Goal: Information Seeking & Learning: Learn about a topic

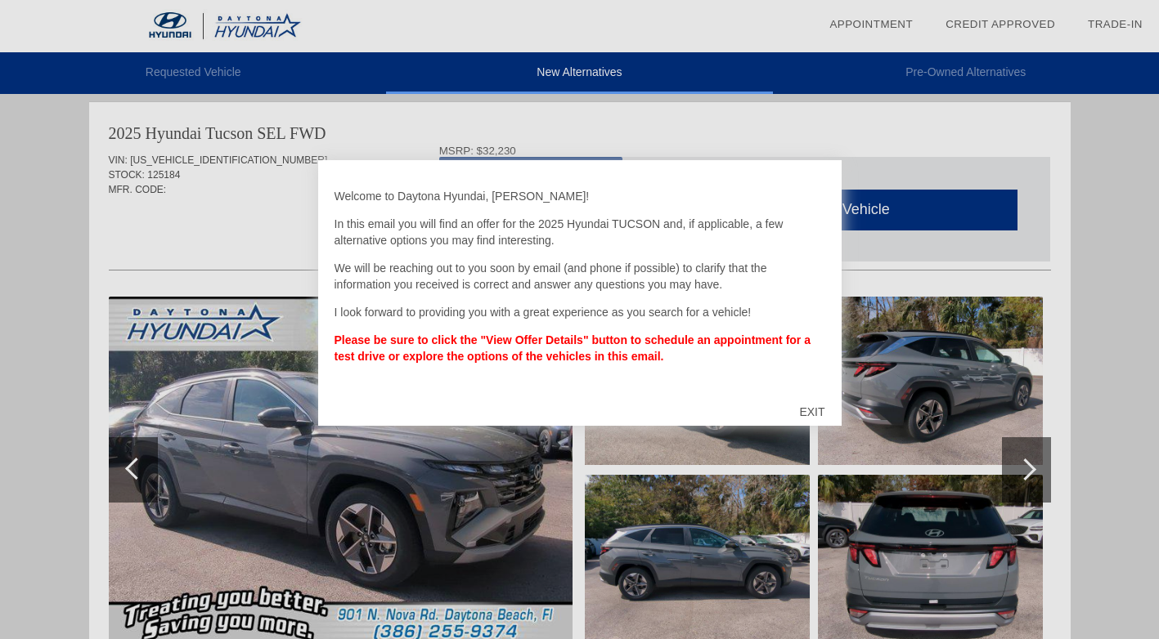
click at [811, 411] on div "EXIT" at bounding box center [811, 412] width 58 height 49
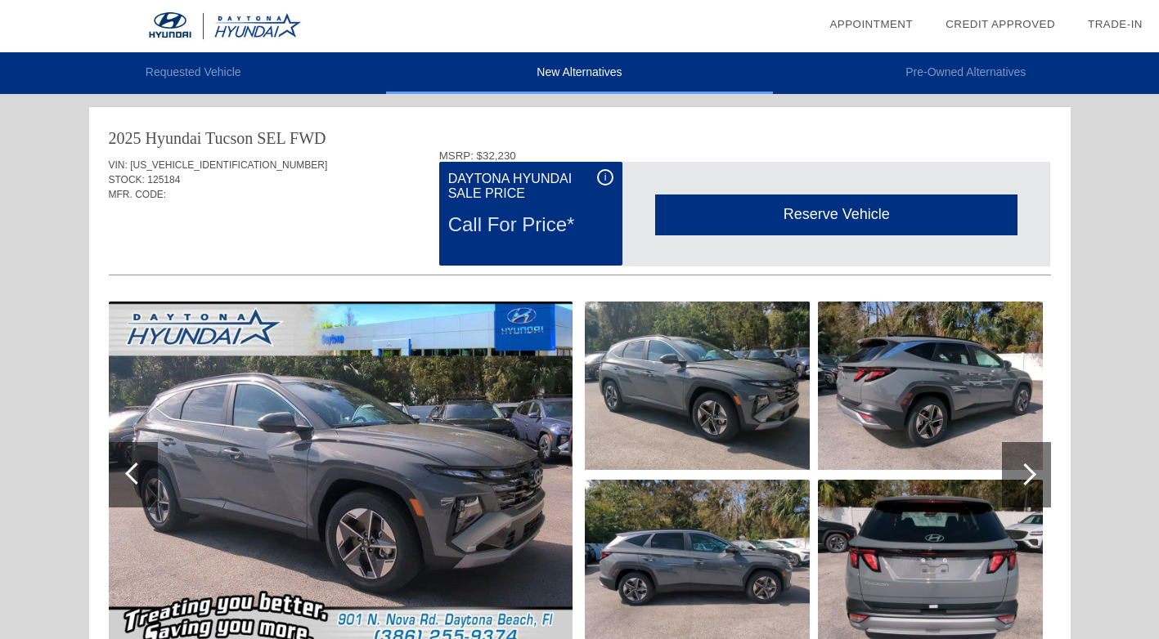
drag, startPoint x: 328, startPoint y: 208, endPoint x: 321, endPoint y: 169, distance: 39.8
click at [321, 169] on div "VIN: [US_VEHICLE_IDENTIFICATION_NUMBER]" at bounding box center [580, 165] width 942 height 15
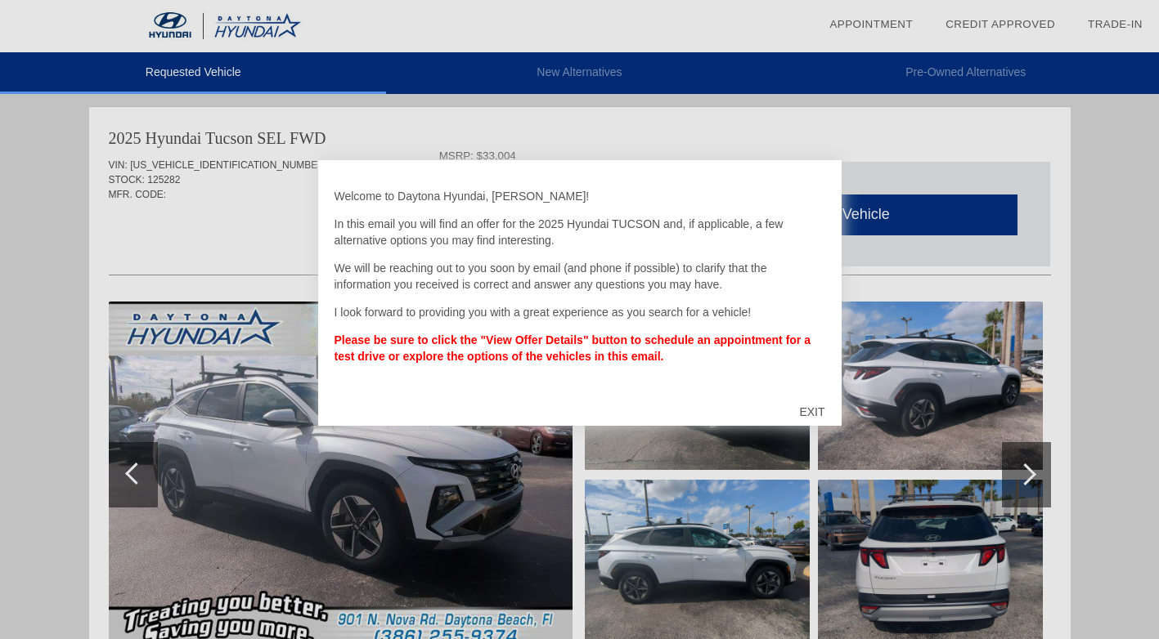
click at [809, 410] on div "EXIT" at bounding box center [811, 412] width 58 height 49
